Goal: Information Seeking & Learning: Learn about a topic

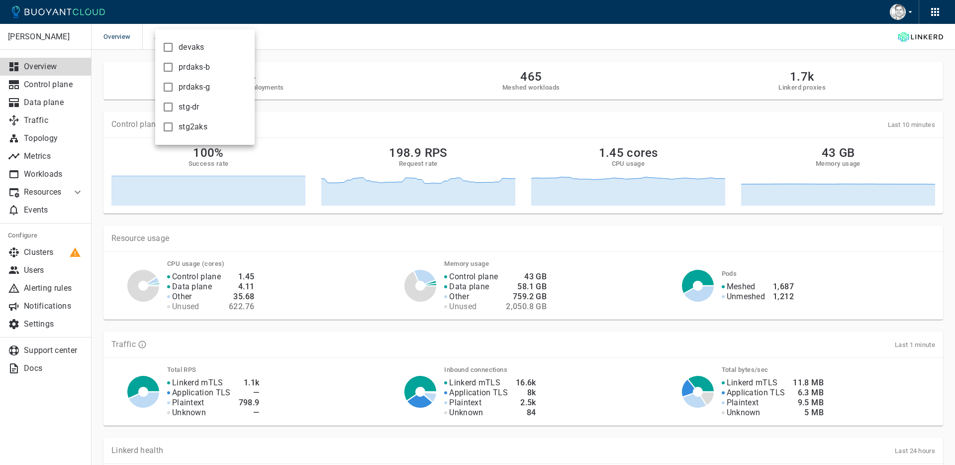
click at [170, 105] on input "stg-dr" at bounding box center [168, 107] width 12 height 12
checkbox input "true"
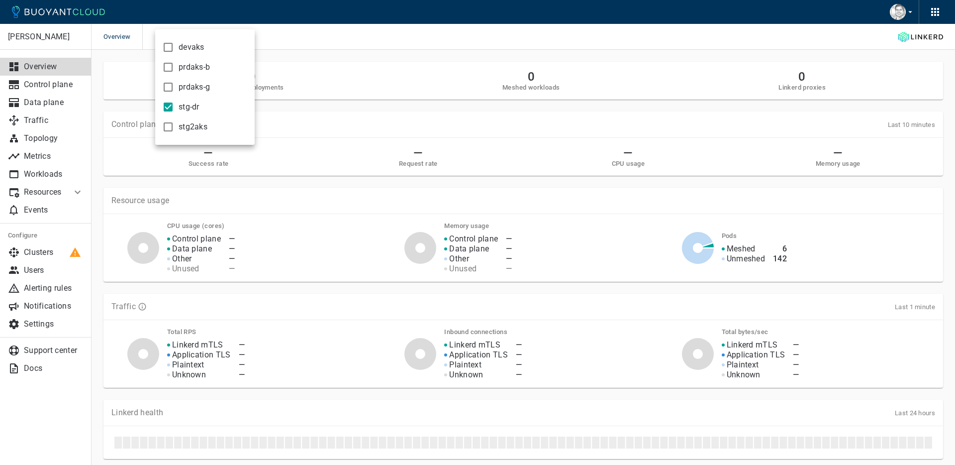
click at [30, 119] on div at bounding box center [477, 232] width 955 height 465
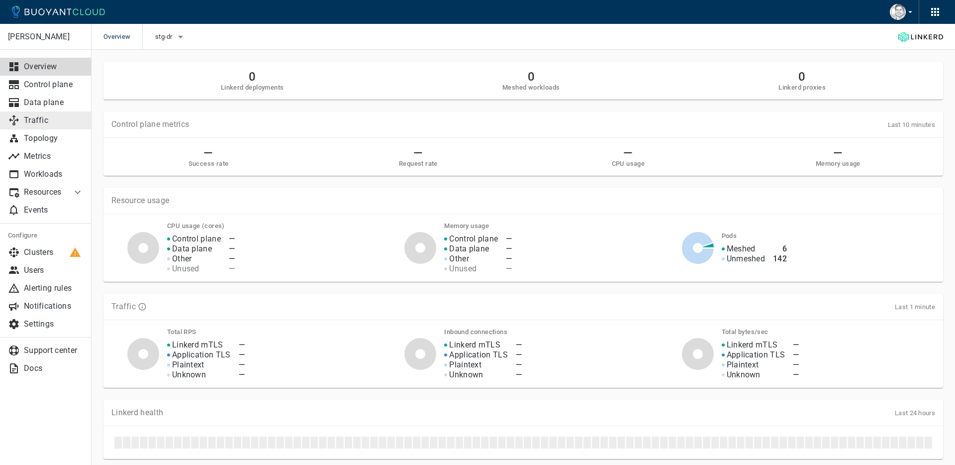
click at [36, 121] on p "Traffic" at bounding box center [54, 120] width 60 height 10
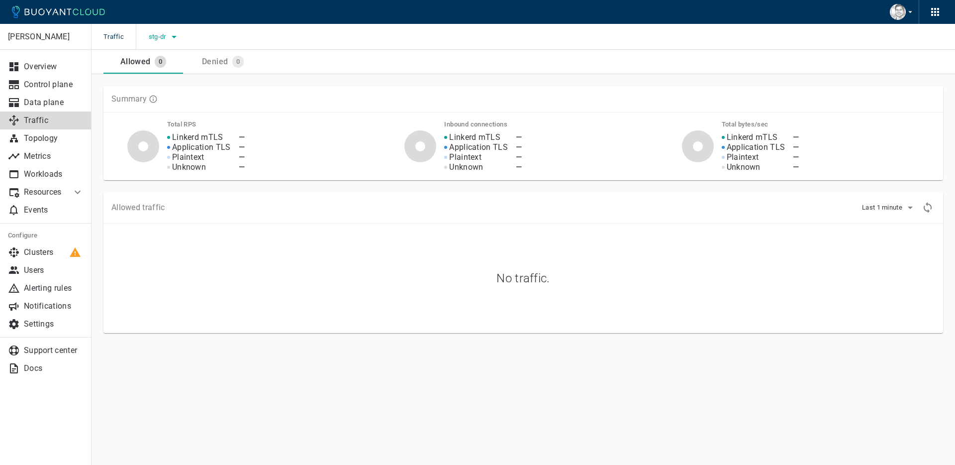
click at [173, 34] on icon "button" at bounding box center [174, 37] width 12 height 12
click at [163, 88] on input "prdaks-g" at bounding box center [161, 87] width 12 height 12
checkbox input "true"
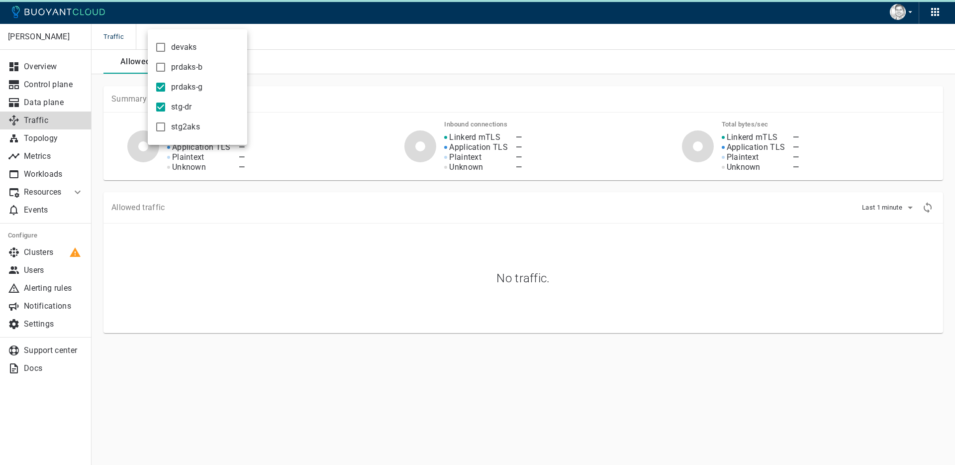
click at [160, 108] on input "stg-dr" at bounding box center [161, 107] width 12 height 12
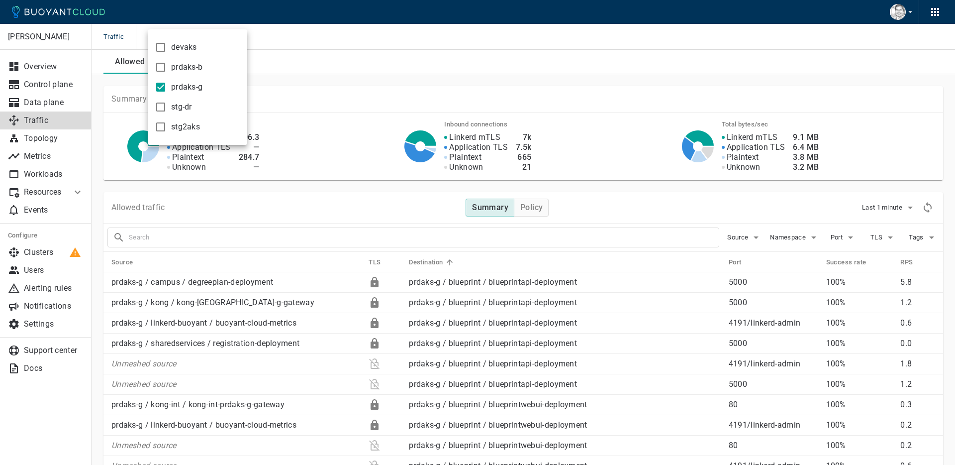
click at [163, 106] on input "stg-dr" at bounding box center [161, 107] width 12 height 12
checkbox input "true"
click at [162, 87] on input "prdaks-g" at bounding box center [161, 87] width 12 height 12
checkbox input "false"
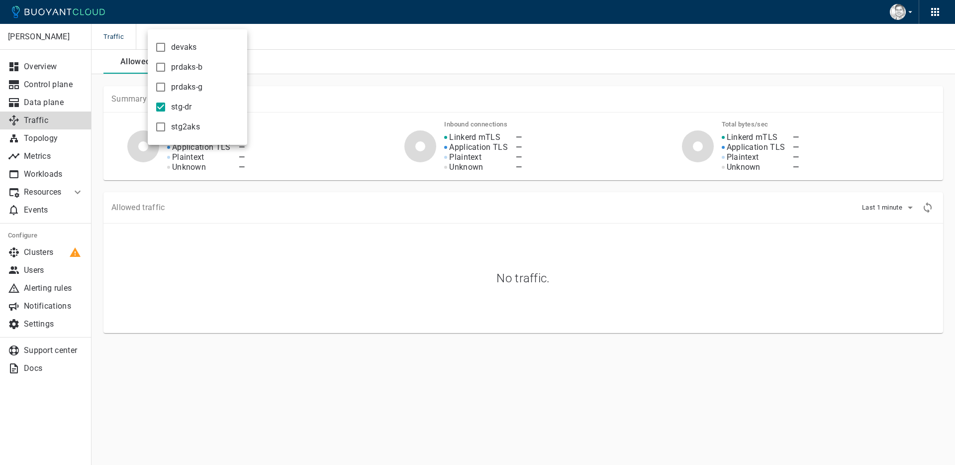
click at [908, 207] on div at bounding box center [477, 232] width 955 height 465
click at [911, 208] on icon "button" at bounding box center [910, 207] width 12 height 12
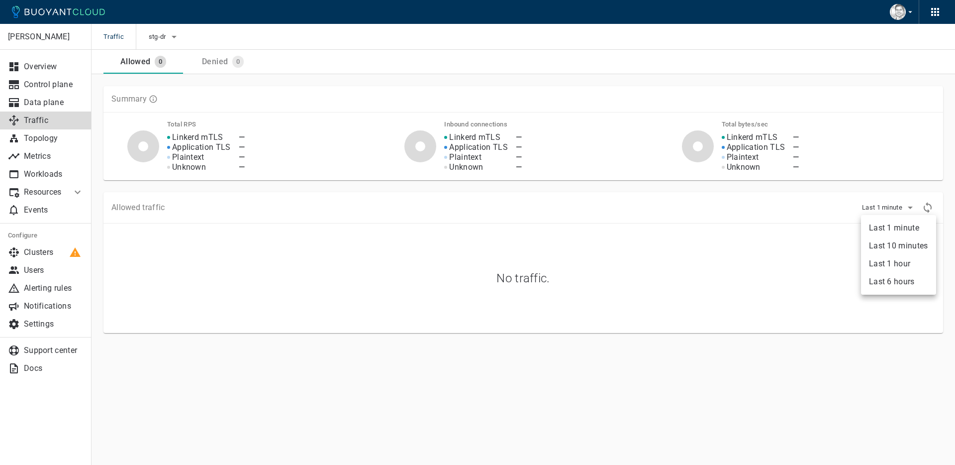
click at [895, 264] on li "Last 1 hour" at bounding box center [898, 264] width 75 height 18
click at [174, 36] on icon "button" at bounding box center [174, 37] width 5 height 2
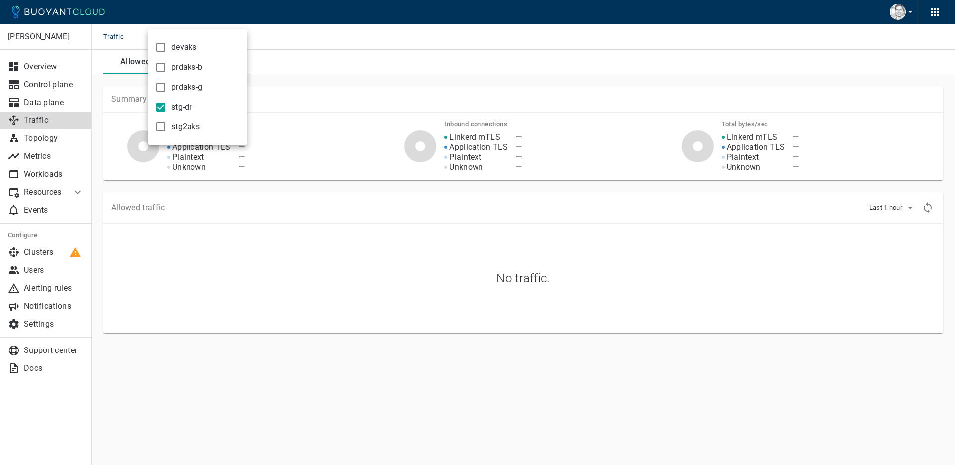
click at [163, 125] on input "stg2aks" at bounding box center [161, 127] width 12 height 12
checkbox input "true"
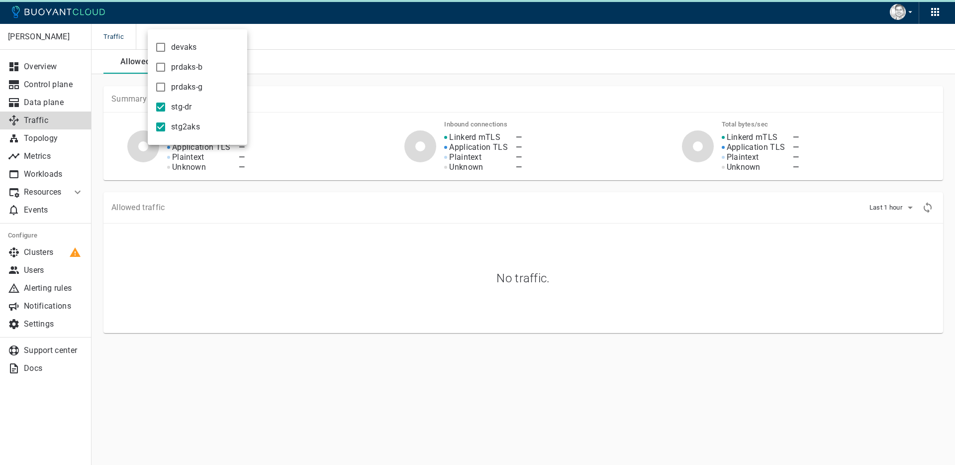
click at [162, 106] on input "stg-dr" at bounding box center [161, 107] width 12 height 12
checkbox input "false"
click at [909, 207] on div at bounding box center [477, 232] width 955 height 465
click at [909, 207] on icon "button" at bounding box center [910, 207] width 12 height 12
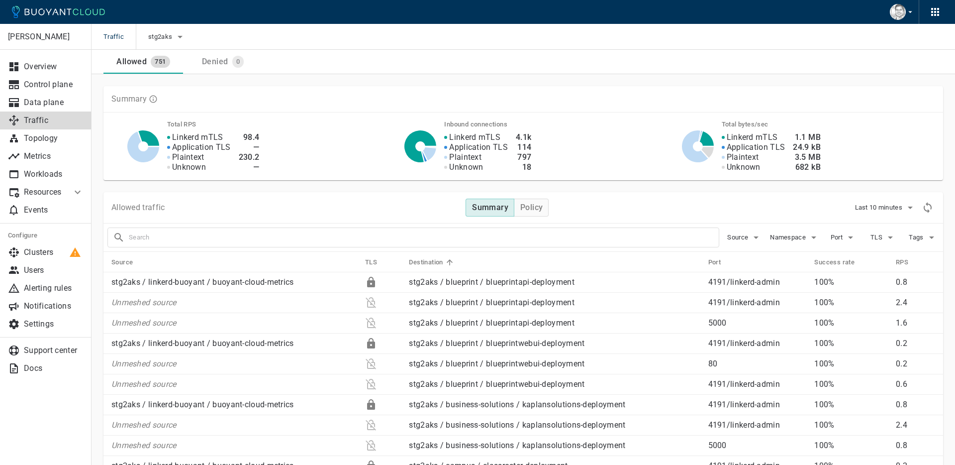
click at [340, 240] on input "text" at bounding box center [424, 237] width 590 height 14
type input "user"
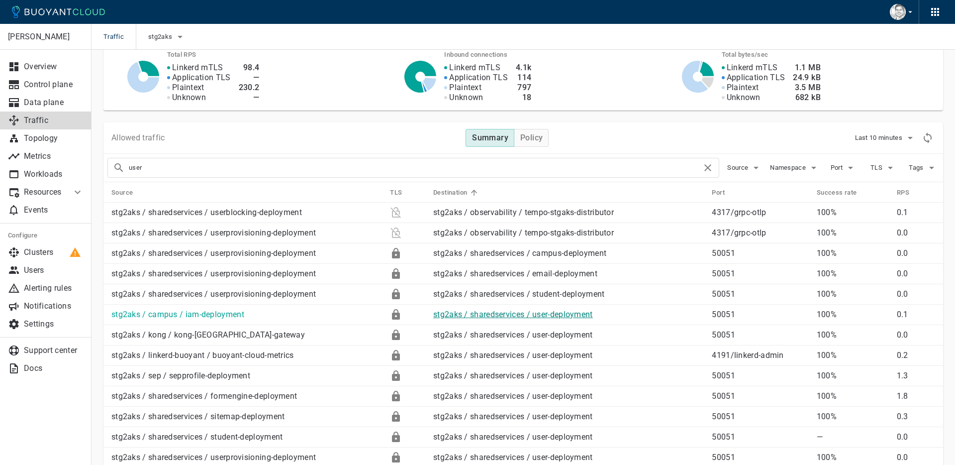
scroll to position [75, 0]
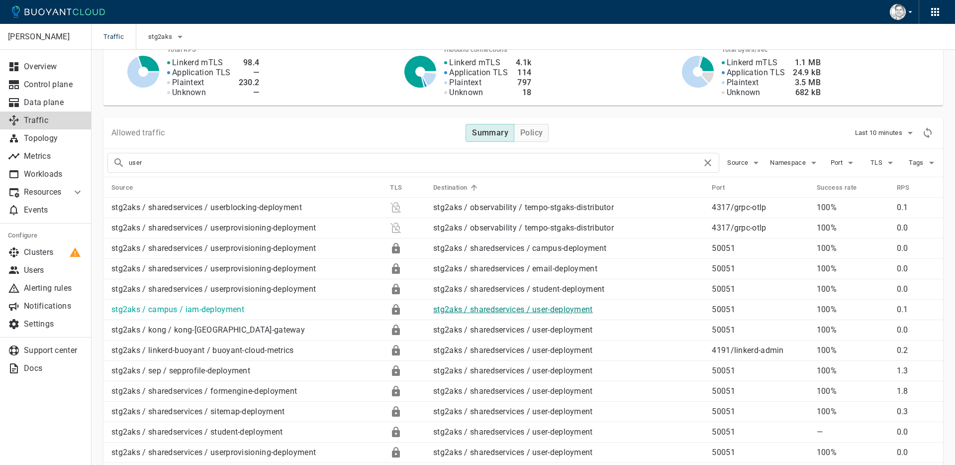
click at [550, 310] on link "stg2aks / sharedservices / user-deployment" at bounding box center [513, 308] width 160 height 9
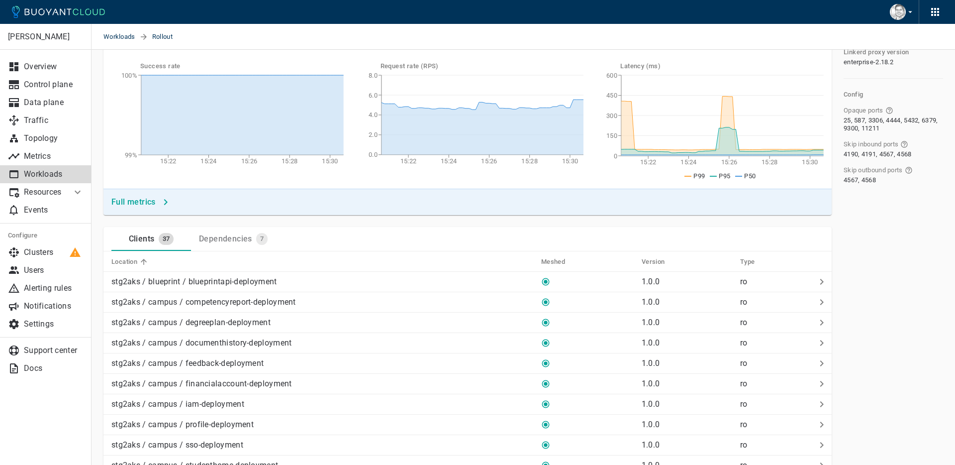
scroll to position [130, 0]
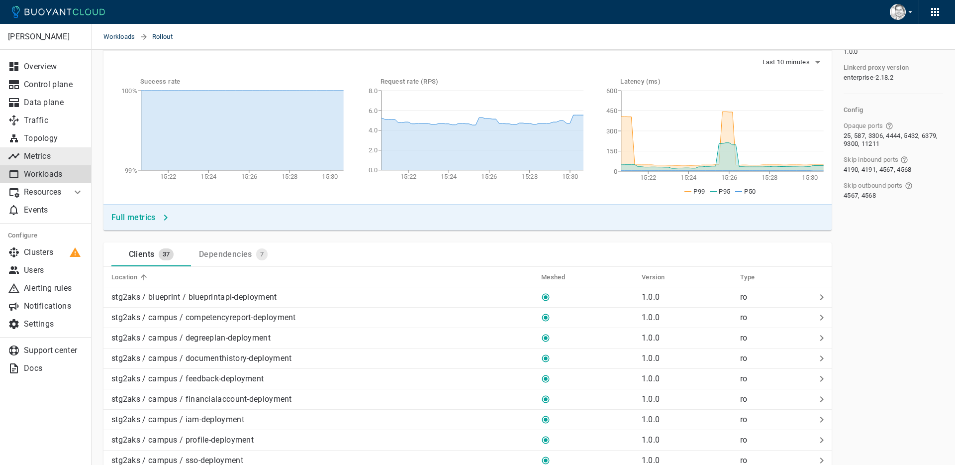
click at [36, 155] on p "Metrics" at bounding box center [54, 156] width 60 height 10
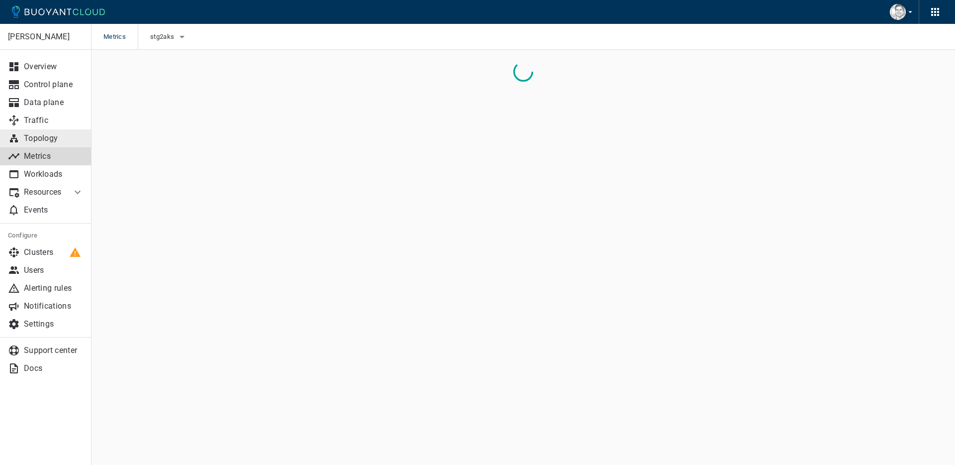
click at [41, 137] on p "Topology" at bounding box center [54, 138] width 60 height 10
click at [34, 118] on p "Traffic" at bounding box center [54, 120] width 60 height 10
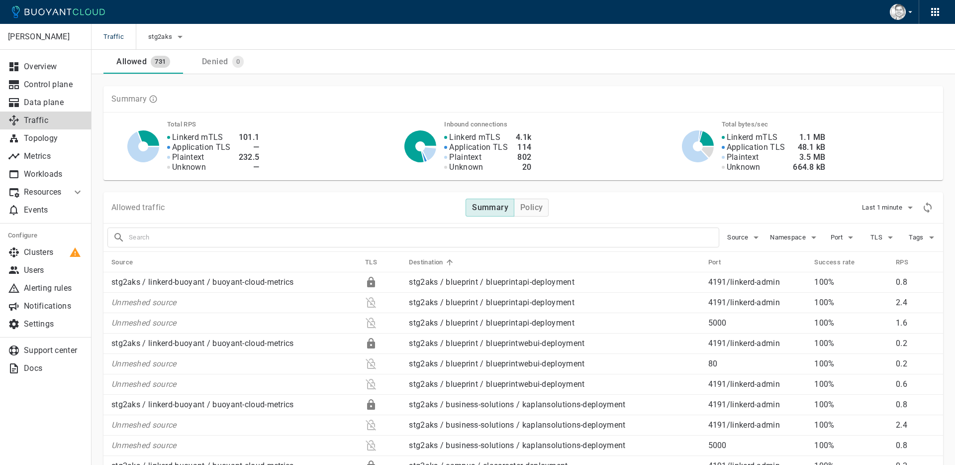
scroll to position [9, 0]
